Goal: Transaction & Acquisition: Purchase product/service

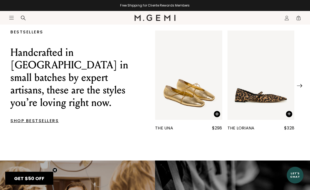
scroll to position [139, 0]
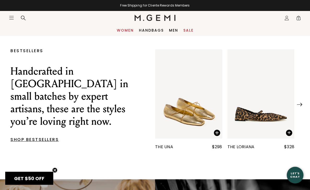
click at [128, 30] on link "Women" at bounding box center [125, 30] width 17 height 4
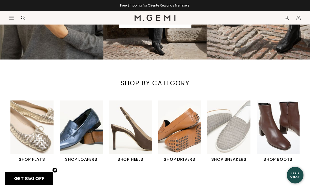
scroll to position [106, 0]
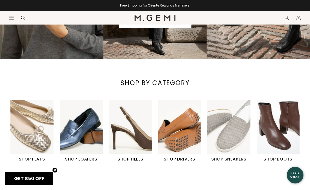
click at [43, 145] on img "1 / 6" at bounding box center [31, 127] width 43 height 54
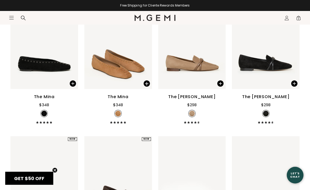
scroll to position [107, 0]
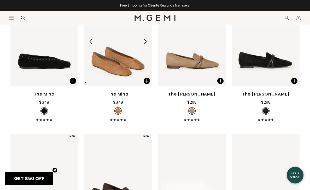
click at [145, 40] on img at bounding box center [145, 41] width 5 height 5
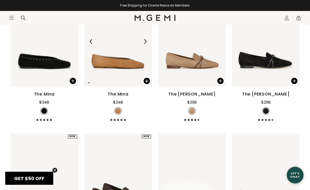
click at [145, 40] on img at bounding box center [145, 41] width 5 height 5
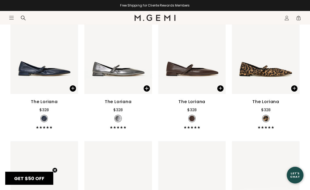
scroll to position [1478, 0]
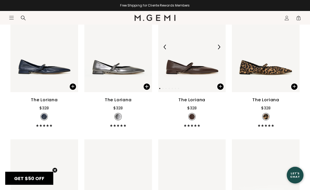
click at [220, 47] on img at bounding box center [218, 47] width 5 height 5
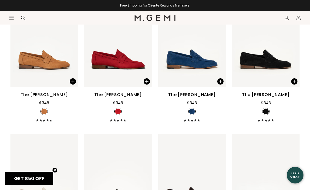
scroll to position [1897, 0]
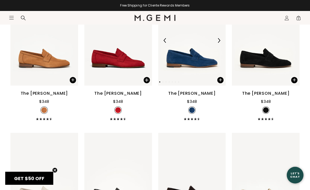
click at [221, 39] on img at bounding box center [218, 40] width 5 height 5
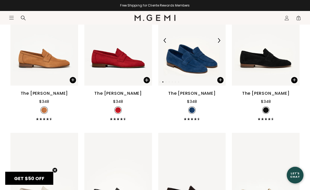
click at [221, 39] on img at bounding box center [218, 40] width 5 height 5
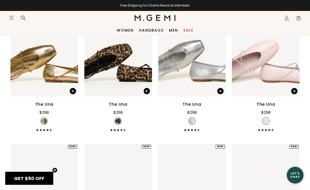
scroll to position [1327, 0]
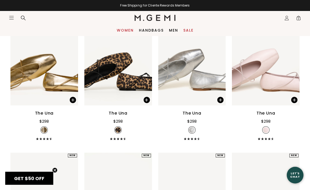
click at [123, 29] on link "Women" at bounding box center [125, 30] width 17 height 4
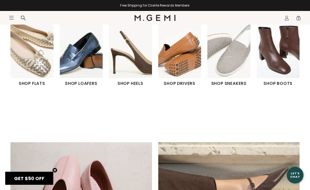
scroll to position [193, 0]
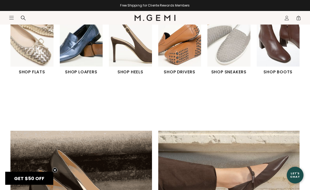
click at [82, 50] on img "2 / 6" at bounding box center [81, 40] width 43 height 54
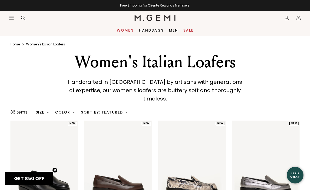
click at [120, 30] on link "Women" at bounding box center [125, 30] width 17 height 4
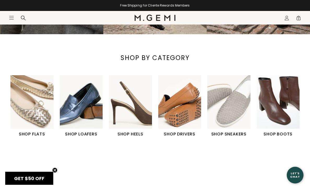
scroll to position [153, 0]
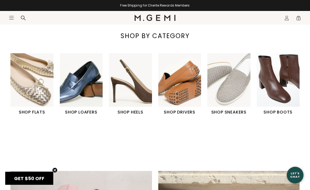
click at [278, 81] on img "6 / 6" at bounding box center [278, 80] width 43 height 54
click at [274, 112] on h1 "SHOP BOOTS" at bounding box center [278, 112] width 43 height 6
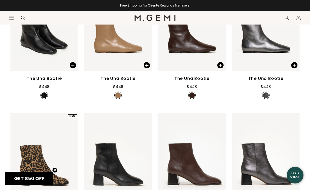
scroll to position [123, 0]
